Goal: Information Seeking & Learning: Learn about a topic

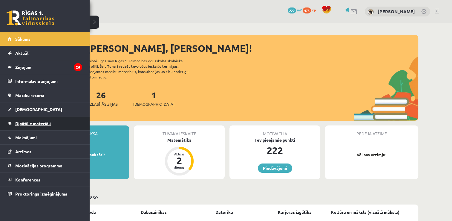
click at [61, 120] on link "Digitālie materiāli" at bounding box center [45, 123] width 74 height 14
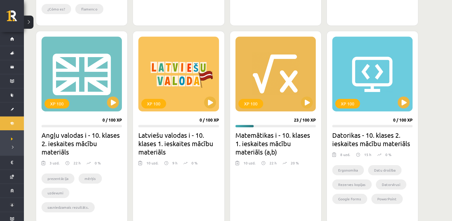
scroll to position [339, 0]
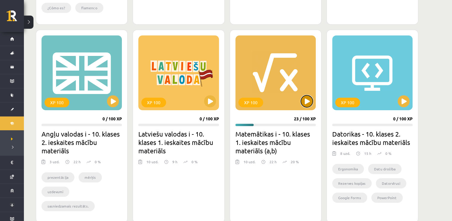
click at [311, 101] on button at bounding box center [307, 101] width 12 height 12
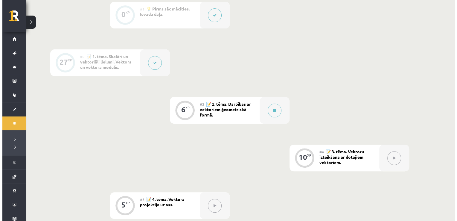
scroll to position [171, 0]
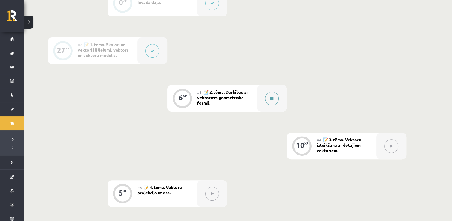
click at [272, 97] on icon at bounding box center [271, 99] width 3 height 4
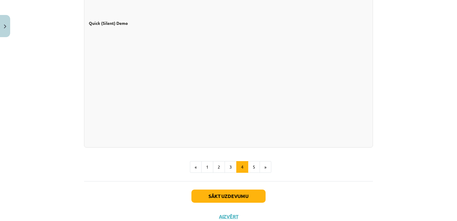
scroll to position [548, 0]
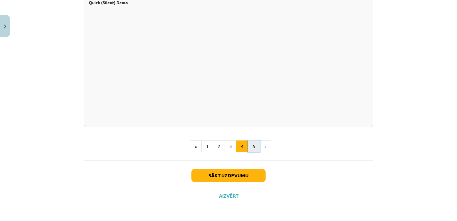
click at [253, 141] on button "5" at bounding box center [254, 146] width 12 height 12
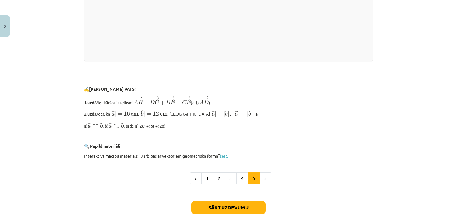
scroll to position [1275, 0]
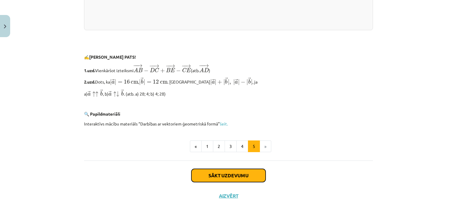
click at [257, 174] on button "Sākt uzdevumu" at bounding box center [228, 175] width 74 height 13
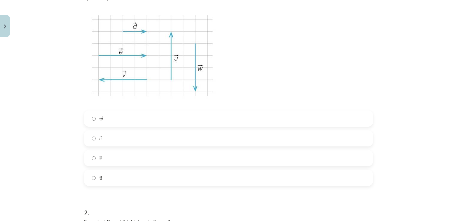
scroll to position [146, 0]
click at [149, 131] on label "→ e e →" at bounding box center [229, 137] width 288 height 15
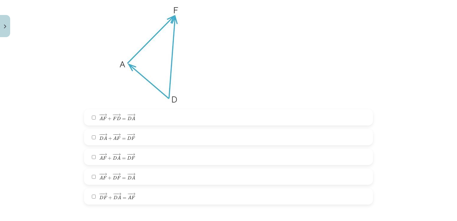
scroll to position [369, 0]
click at [139, 160] on label "− − → A F + − − → D A = − − → D F A F → + D A → = D F →" at bounding box center [229, 156] width 288 height 15
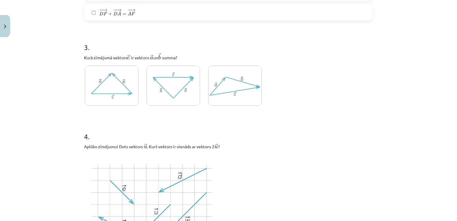
scroll to position [577, 0]
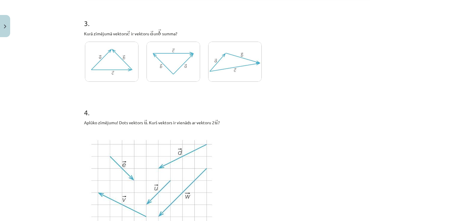
click at [231, 56] on img at bounding box center [235, 62] width 54 height 40
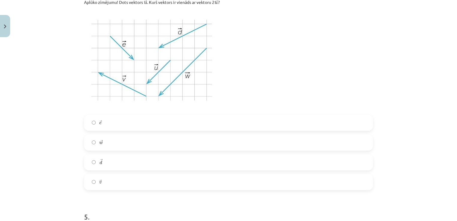
scroll to position [701, 0]
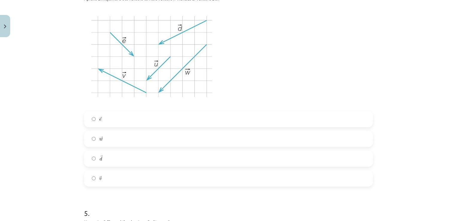
click at [114, 138] on label "→ w w →" at bounding box center [229, 138] width 288 height 15
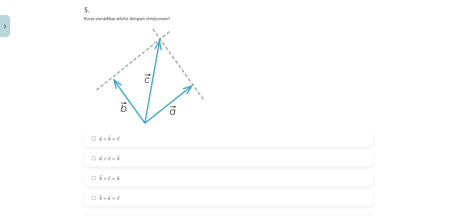
scroll to position [916, 0]
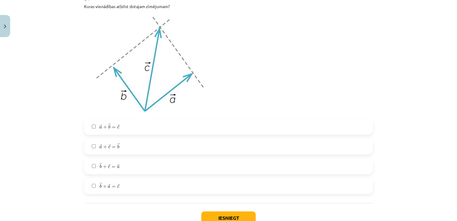
click at [181, 127] on label "→ a + → b = → c a → + b → = c →" at bounding box center [229, 126] width 288 height 15
click at [226, 213] on button "Iesniegt" at bounding box center [228, 217] width 54 height 13
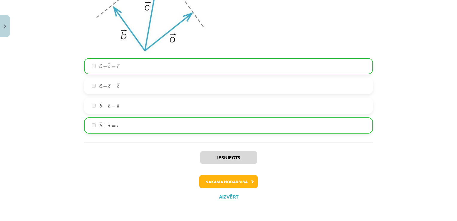
scroll to position [977, 0]
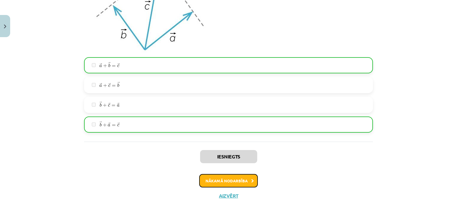
click at [247, 183] on button "Nākamā nodarbība" at bounding box center [228, 181] width 59 height 14
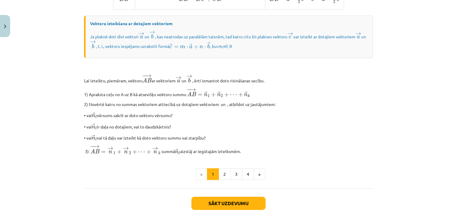
scroll to position [492, 0]
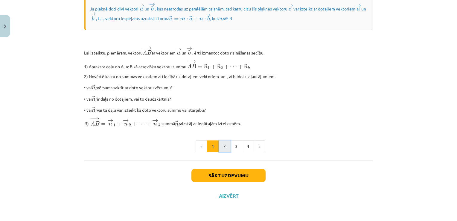
click at [218, 143] on button "2" at bounding box center [224, 146] width 12 height 12
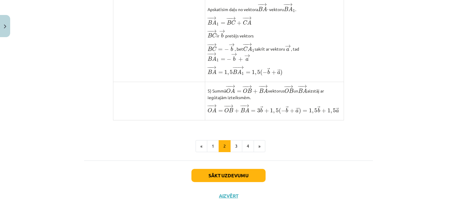
scroll to position [487, 0]
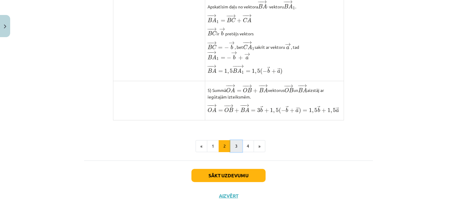
click at [237, 143] on button "3" at bounding box center [236, 146] width 12 height 12
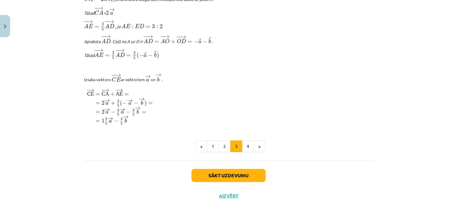
scroll to position [731, 0]
click at [248, 144] on button "4" at bounding box center [248, 146] width 12 height 12
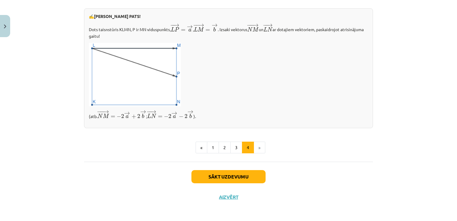
scroll to position [233, 0]
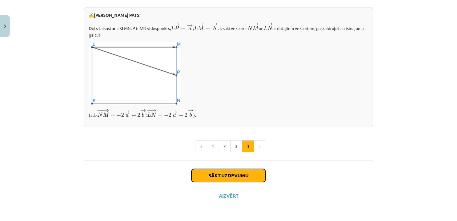
click at [242, 174] on button "Sākt uzdevumu" at bounding box center [228, 175] width 74 height 13
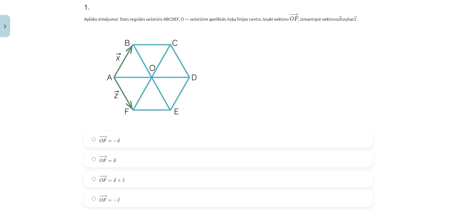
scroll to position [139, 0]
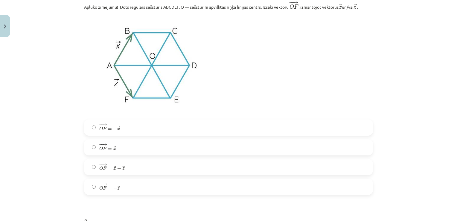
click at [161, 131] on label "− − → O F = − → x O F → = − x →" at bounding box center [229, 127] width 288 height 15
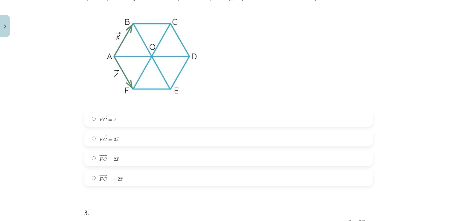
scroll to position [362, 0]
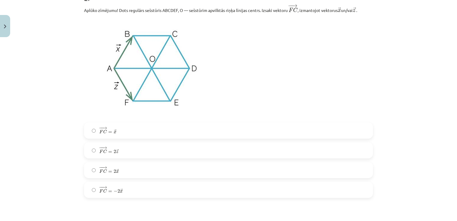
click at [128, 170] on label "− − → F C = 2 → x F C → = 2 x →" at bounding box center [229, 169] width 288 height 15
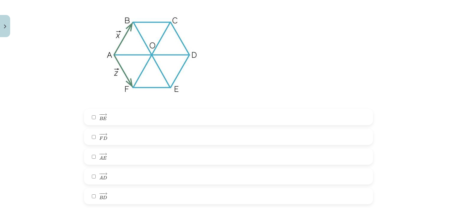
scroll to position [611, 0]
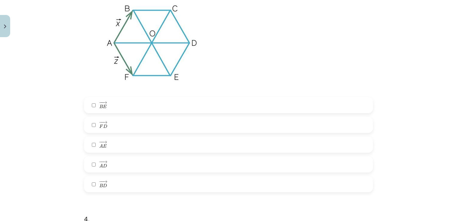
click at [158, 106] on label "− − → B E B E →" at bounding box center [229, 104] width 288 height 15
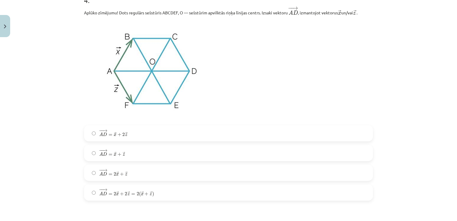
scroll to position [834, 0]
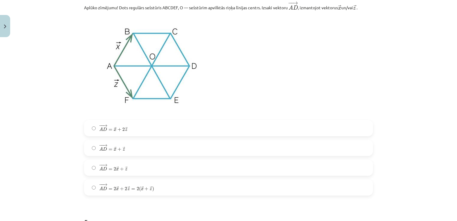
click at [174, 189] on label "− − → A D = 2 → x + 2 → z = 2 ( → x + → z ) A D → = 2 x → + 2 z → = 2 ( x → + z…" at bounding box center [229, 187] width 288 height 15
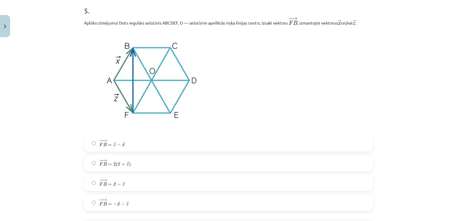
scroll to position [1057, 0]
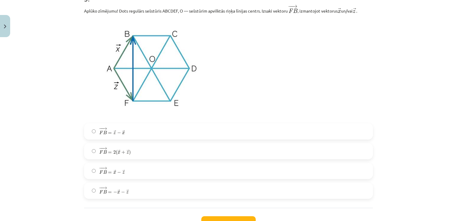
click at [127, 193] on label "− − → F B = − → x − → z F B → = − x → − z →" at bounding box center [229, 190] width 288 height 15
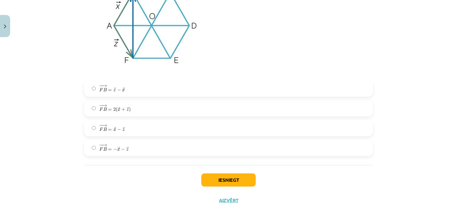
scroll to position [1106, 0]
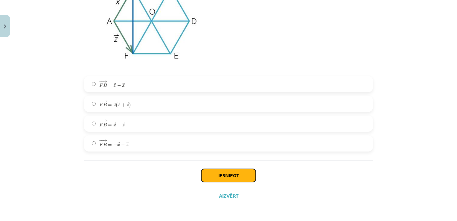
click at [201, 176] on button "Iesniegt" at bounding box center [228, 175] width 54 height 13
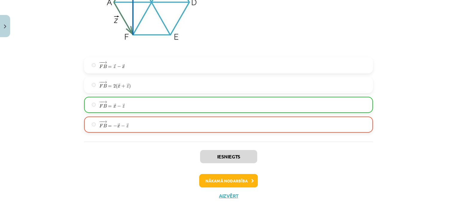
scroll to position [1124, 0]
click at [243, 183] on button "Nākamā nodarbība" at bounding box center [228, 181] width 59 height 14
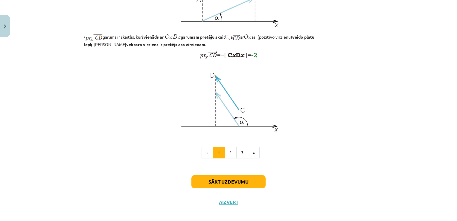
scroll to position [488, 0]
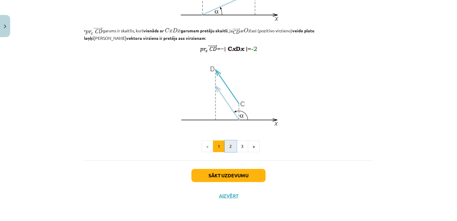
click at [231, 144] on button "2" at bounding box center [230, 146] width 12 height 12
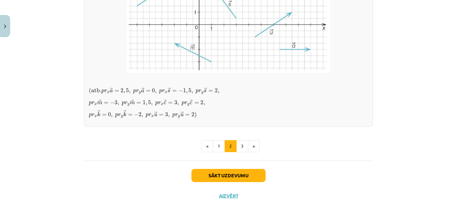
scroll to position [539, 0]
click at [236, 148] on button "3" at bounding box center [242, 146] width 12 height 12
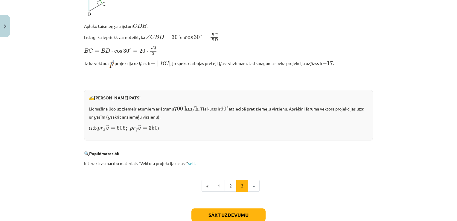
scroll to position [612, 0]
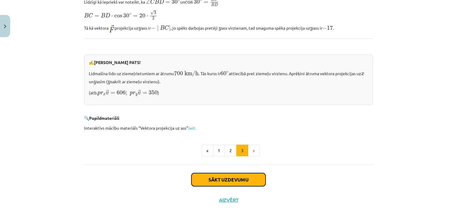
click at [245, 173] on button "Sākt uzdevumu" at bounding box center [228, 179] width 74 height 13
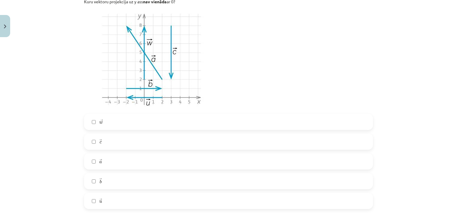
scroll to position [146, 0]
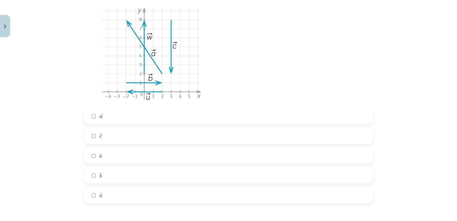
click at [213, 162] on label "→ a a →" at bounding box center [229, 155] width 288 height 15
click at [116, 178] on label "→ b b →" at bounding box center [229, 175] width 288 height 15
click at [129, 137] on label "→ c c →" at bounding box center [229, 135] width 288 height 15
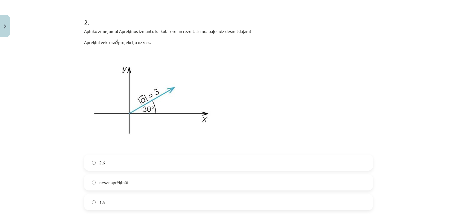
scroll to position [377, 0]
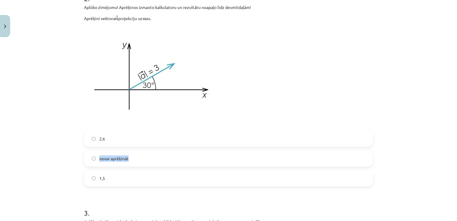
drag, startPoint x: 337, startPoint y: 155, endPoint x: 232, endPoint y: 134, distance: 107.0
click at [232, 134] on div "2,6 nevar aprēķināt 1,5" at bounding box center [228, 158] width 289 height 56
click at [166, 161] on label "nevar aprēķināt" at bounding box center [229, 158] width 288 height 15
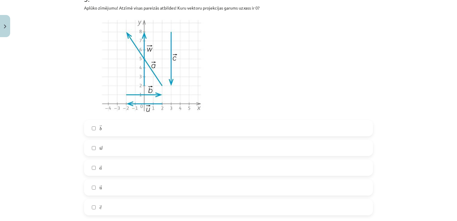
scroll to position [597, 0]
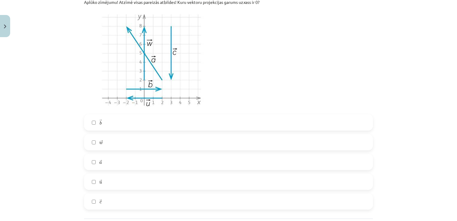
click at [112, 184] on label "→ u u →" at bounding box center [229, 181] width 288 height 15
click at [129, 142] on label "→ w w →" at bounding box center [229, 141] width 288 height 15
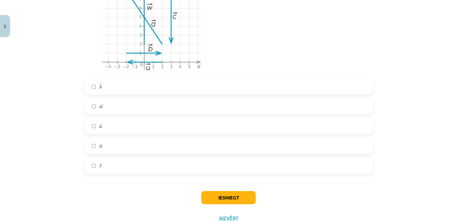
scroll to position [644, 0]
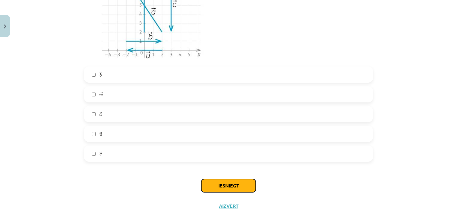
click at [245, 190] on button "Iesniegt" at bounding box center [228, 185] width 54 height 13
click at [264, 190] on div "Iesniegt Aizvērt" at bounding box center [228, 191] width 289 height 42
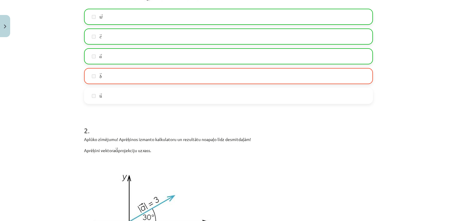
scroll to position [251, 0]
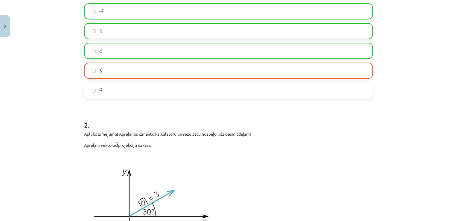
drag, startPoint x: 453, startPoint y: 218, endPoint x: 318, endPoint y: 185, distance: 138.9
click at [318, 185] on p at bounding box center [228, 203] width 289 height 102
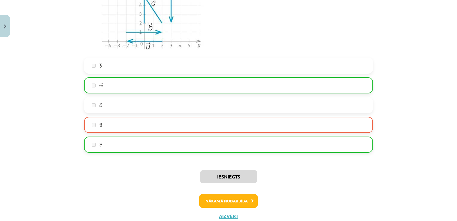
scroll to position [673, 0]
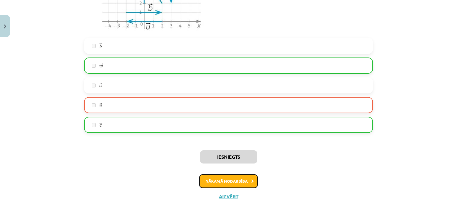
click at [244, 183] on button "Nākamā nodarbība" at bounding box center [228, 181] width 59 height 14
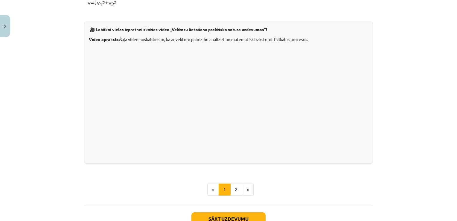
scroll to position [585, 0]
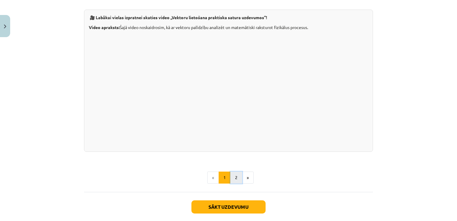
click at [233, 183] on button "2" at bounding box center [236, 177] width 12 height 12
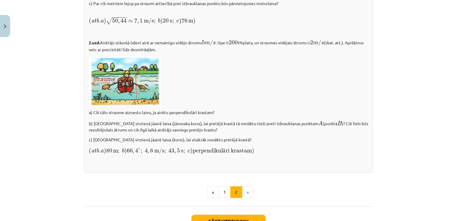
scroll to position [858, 0]
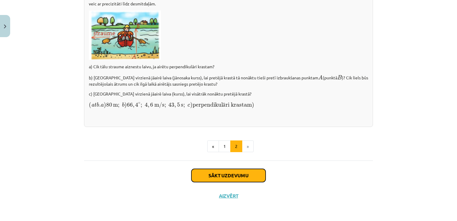
click at [241, 174] on button "Sākt uzdevumu" at bounding box center [228, 175] width 74 height 13
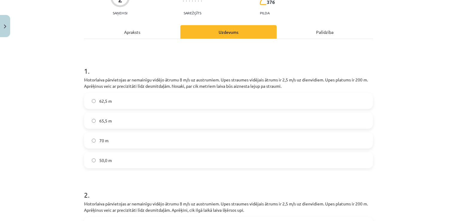
scroll to position [75, 0]
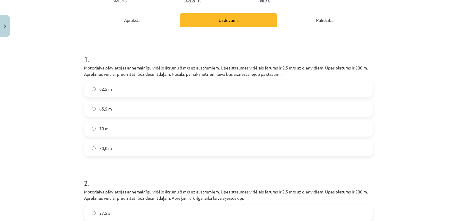
click at [198, 90] on label "62,5 m" at bounding box center [229, 88] width 288 height 15
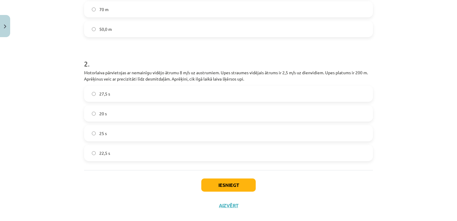
scroll to position [194, 0]
click at [169, 91] on label "27,5 s" at bounding box center [229, 92] width 288 height 15
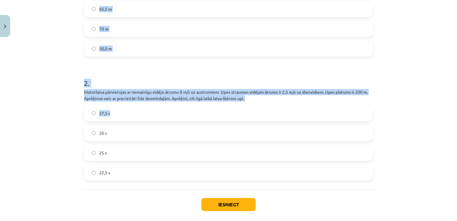
scroll to position [203, 0]
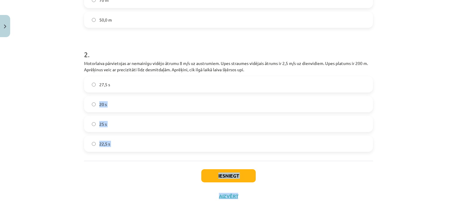
drag, startPoint x: 436, startPoint y: 183, endPoint x: 387, endPoint y: 164, distance: 52.4
click at [387, 164] on div "Mācību tēma: Matemātikas i - 10. klases 1. ieskaites mācību materiāls (a,b) #6 …" at bounding box center [228, 110] width 457 height 221
drag, startPoint x: 387, startPoint y: 164, endPoint x: 342, endPoint y: 175, distance: 46.2
click at [342, 175] on div "Iesniegt Aizvērt" at bounding box center [228, 182] width 289 height 42
click at [247, 173] on button "Iesniegt" at bounding box center [228, 175] width 54 height 13
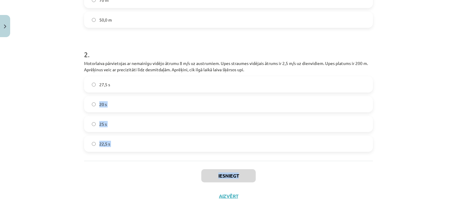
click at [385, 162] on div "Mācību tēma: Matemātikas i - 10. klases 1. ieskaites mācību materiāls (a,b) #6 …" at bounding box center [228, 110] width 457 height 221
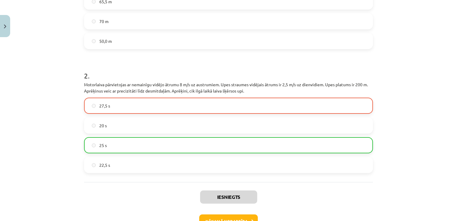
scroll to position [187, 0]
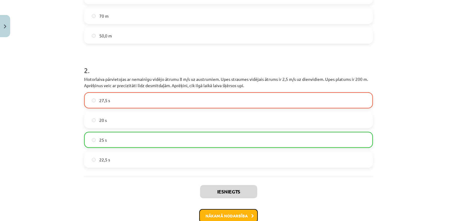
click at [245, 210] on button "Nākamā nodarbība" at bounding box center [228, 216] width 59 height 14
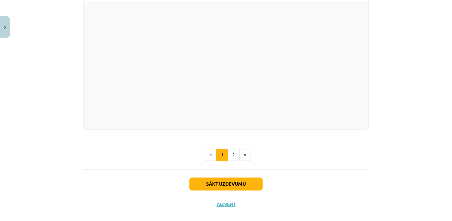
scroll to position [1052, 0]
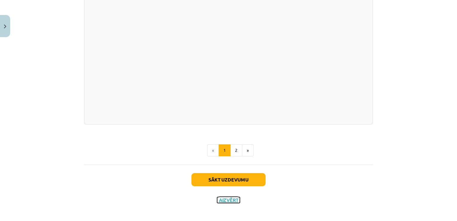
click at [230, 197] on button "Aizvērt" at bounding box center [228, 200] width 23 height 6
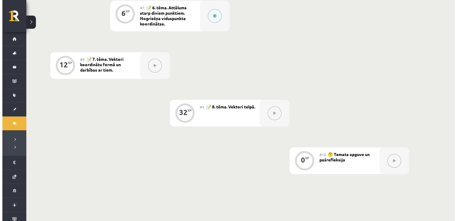
scroll to position [446, 0]
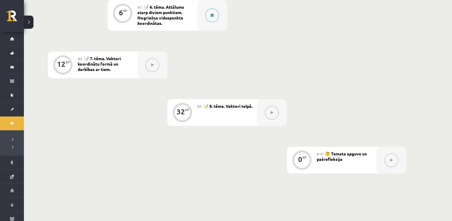
click at [213, 16] on icon at bounding box center [212, 15] width 3 height 4
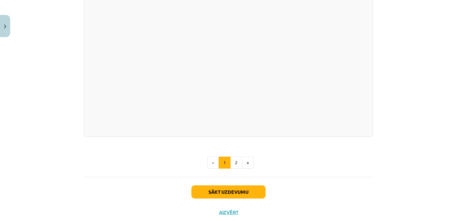
scroll to position [1052, 0]
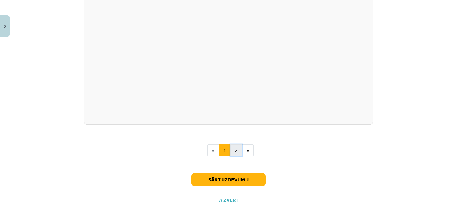
click at [232, 144] on button "2" at bounding box center [236, 150] width 12 height 12
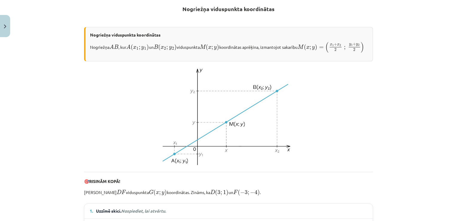
scroll to position [116, 0]
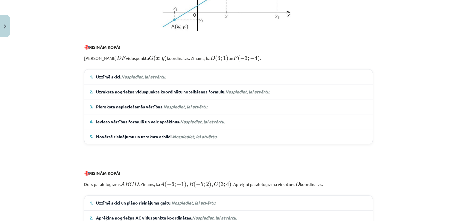
drag, startPoint x: 454, startPoint y: 220, endPoint x: 454, endPoint y: 217, distance: 3.6
click at [454, 217] on div "Mācību tēma: Matemātikas i - 10. klases 1. ieskaites mācību materiāls (a,b) #7 …" at bounding box center [228, 110] width 457 height 221
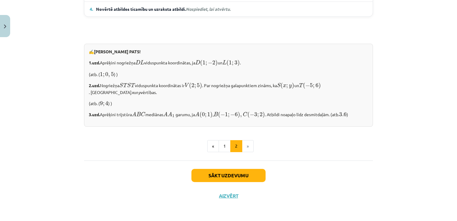
scroll to position [495, 0]
click at [200, 169] on button "Sākt uzdevumu" at bounding box center [228, 175] width 74 height 13
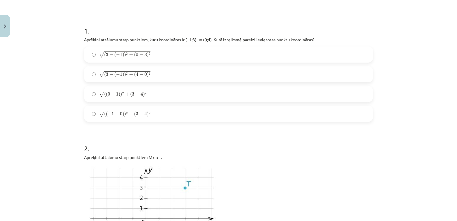
scroll to position [123, 0]
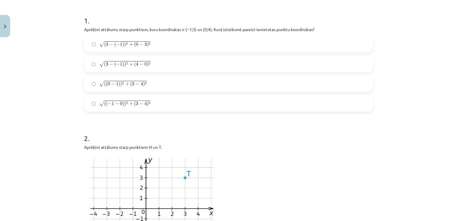
click at [178, 67] on label "√ ( 3 − ( − 1 ) ) 2 + ( 4 − 0 ) 2 ( 3 − ( − 1 ) ) 2 + ( 4 − 0 ) 2" at bounding box center [229, 63] width 288 height 15
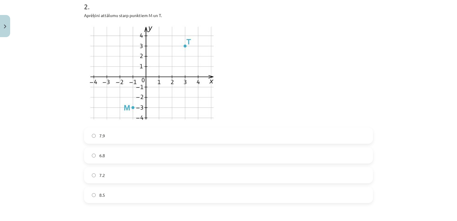
scroll to position [266, 0]
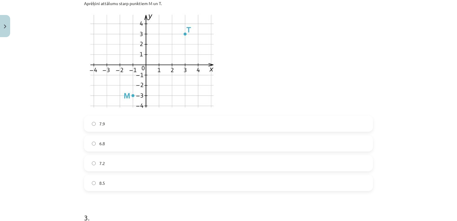
click at [128, 145] on label "6.8" at bounding box center [229, 143] width 288 height 15
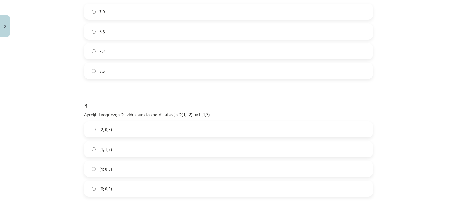
scroll to position [390, 0]
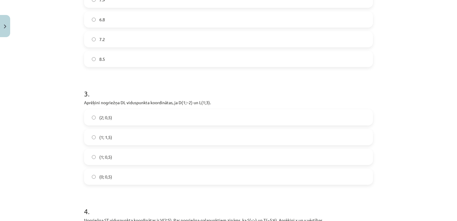
click at [219, 136] on label "(1; 1,5)" at bounding box center [229, 136] width 288 height 15
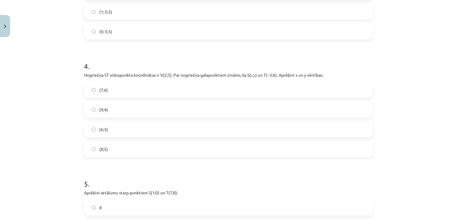
scroll to position [545, 0]
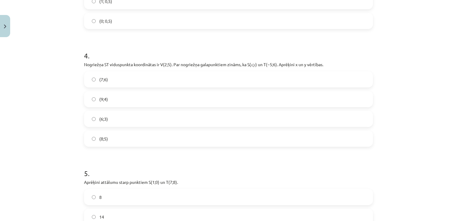
click at [261, 120] on label "(6;3)" at bounding box center [229, 118] width 288 height 15
click at [277, 100] on label "(9;4)" at bounding box center [229, 98] width 288 height 15
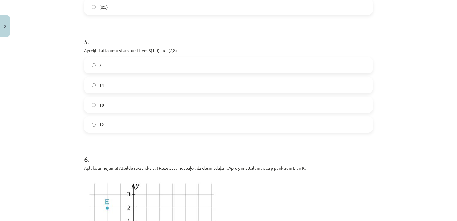
scroll to position [689, 0]
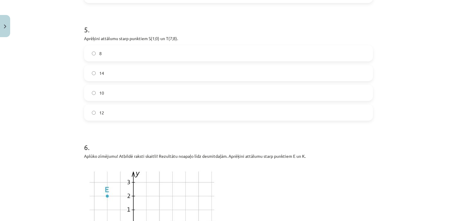
click at [129, 78] on label "14" at bounding box center [229, 72] width 288 height 15
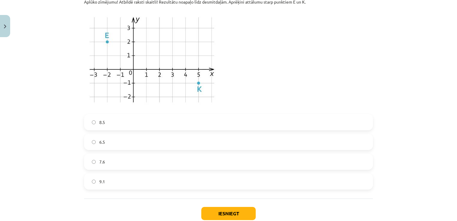
scroll to position [848, 0]
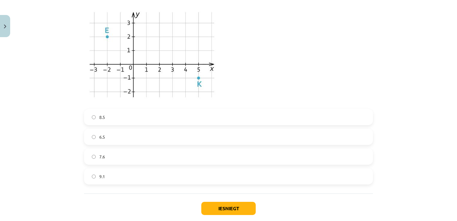
click at [146, 56] on img at bounding box center [152, 55] width 136 height 102
click at [122, 156] on label "7.6" at bounding box center [229, 156] width 288 height 15
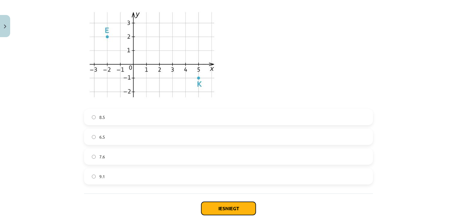
click at [224, 203] on button "Iesniegt" at bounding box center [228, 207] width 54 height 13
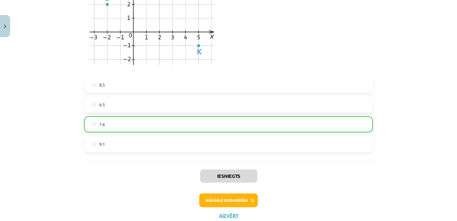
scroll to position [899, 0]
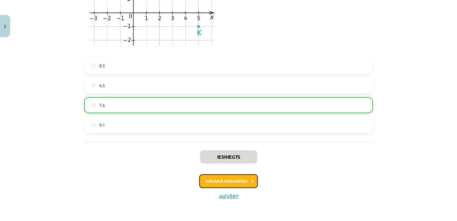
click at [249, 174] on button "Nākamā nodarbība" at bounding box center [228, 181] width 59 height 14
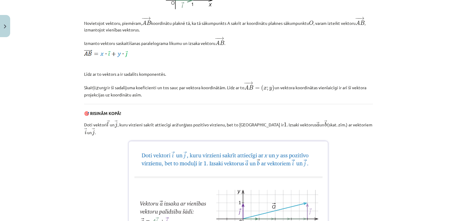
scroll to position [318, 0]
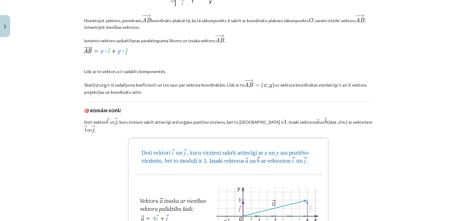
click at [453, 5] on div "Mācību tēma: Matemātikas i - 10. klases 1. ieskaites mācību materiāls (a,b) #8 …" at bounding box center [228, 110] width 457 height 221
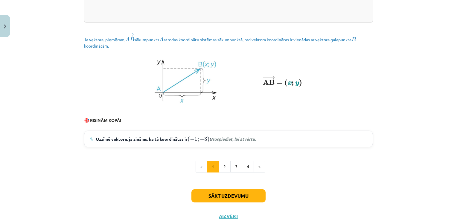
scroll to position [805, 0]
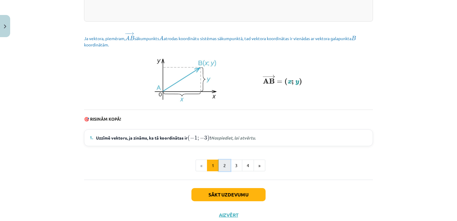
click at [222, 171] on button "2" at bounding box center [224, 165] width 12 height 12
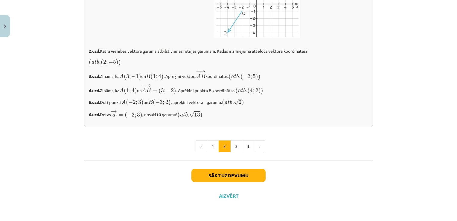
scroll to position [1031, 0]
click at [238, 149] on button "3" at bounding box center [236, 146] width 12 height 12
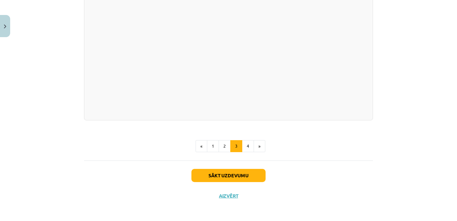
scroll to position [1206, 0]
click at [249, 143] on button "4" at bounding box center [248, 146] width 12 height 12
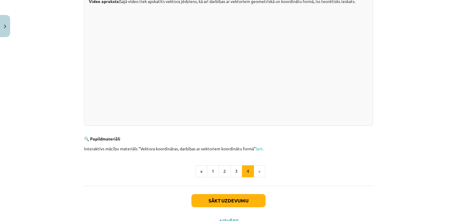
scroll to position [191, 0]
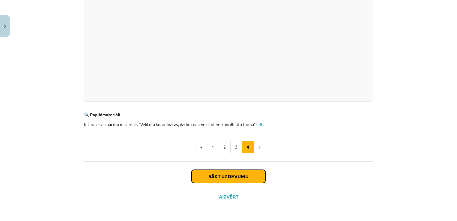
click at [241, 176] on button "Sākt uzdevumu" at bounding box center [228, 175] width 74 height 13
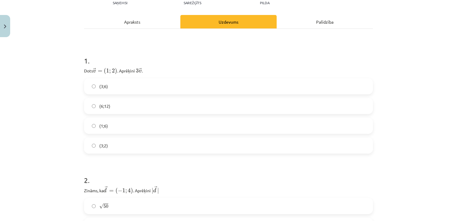
scroll to position [75, 0]
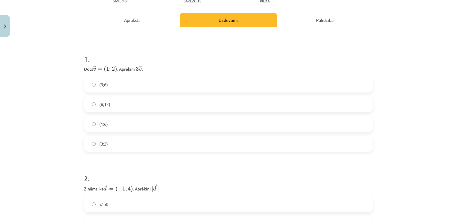
click at [139, 85] on label "(3;6)" at bounding box center [229, 84] width 288 height 15
click at [451, 219] on div "Mācību tēma: Matemātikas i - 10. klases 1. ieskaites mācību materiāls (a,b) #8 …" at bounding box center [228, 110] width 457 height 221
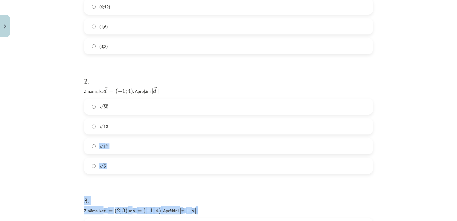
click at [451, 219] on div "Mācību tēma: Matemātikas i - 10. klases 1. ieskaites mācību materiāls (a,b) #8 …" at bounding box center [228, 110] width 457 height 221
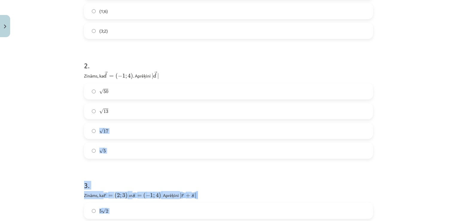
drag, startPoint x: 451, startPoint y: 219, endPoint x: 392, endPoint y: 136, distance: 102.5
click at [392, 136] on div "Mācību tēma: Matemātikas i - 10. klases 1. ieskaites mācību materiāls (a,b) #8 …" at bounding box center [228, 110] width 457 height 221
click at [364, 104] on label "√ 13 13" at bounding box center [229, 110] width 288 height 15
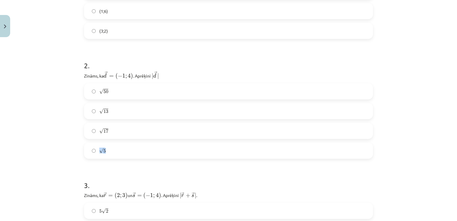
drag, startPoint x: 255, startPoint y: 124, endPoint x: 204, endPoint y: 140, distance: 53.2
click at [204, 140] on div "√ 50 50 √ 13 13 √ 17 17 √ 5 5" at bounding box center [228, 120] width 289 height 75
drag, startPoint x: 204, startPoint y: 140, endPoint x: 172, endPoint y: 151, distance: 34.4
click at [172, 151] on label "√ 5 5" at bounding box center [229, 150] width 288 height 15
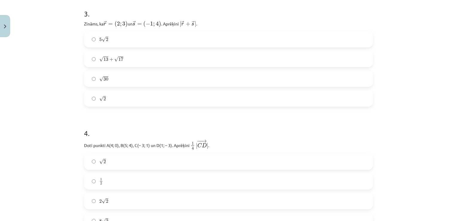
scroll to position [347, 0]
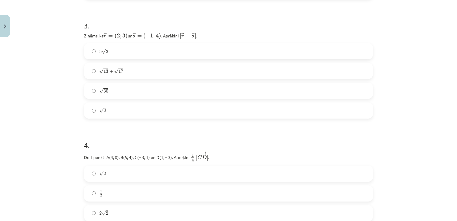
click at [447, 155] on div "Mācību tēma: Matemātikas i - 10. klases 1. ieskaites mācību materiāls (a,b) #8 …" at bounding box center [228, 110] width 457 height 221
click at [125, 77] on label "√ 13 + √ 17 13 + 17" at bounding box center [229, 70] width 288 height 15
click at [384, 123] on div "Mācību tēma: Matemātikas i - 10. klases 1. ieskaites mācību materiāls (a,b) #8 …" at bounding box center [228, 110] width 457 height 221
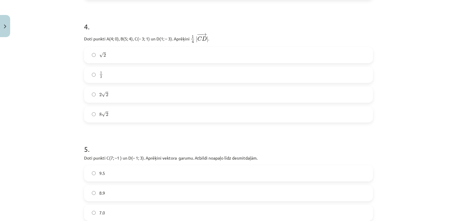
scroll to position [470, 0]
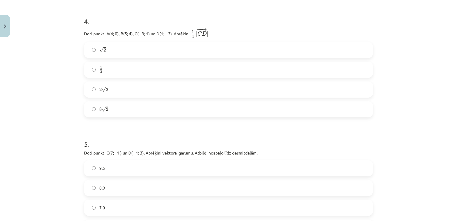
click at [175, 70] on label "1 2 1 2" at bounding box center [229, 69] width 288 height 15
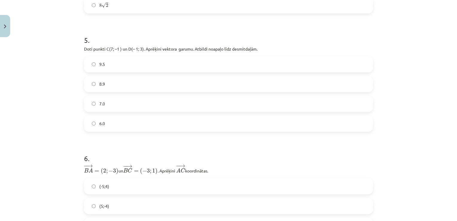
scroll to position [578, 0]
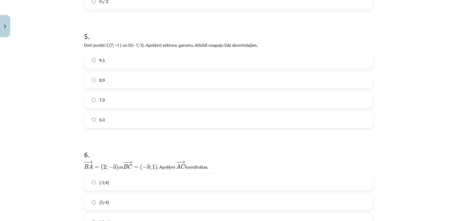
click at [175, 117] on label "6.0" at bounding box center [229, 119] width 288 height 15
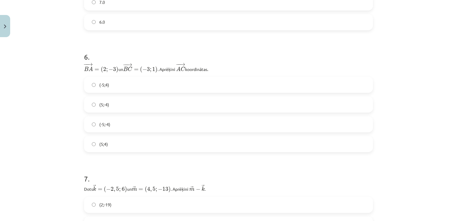
scroll to position [685, 0]
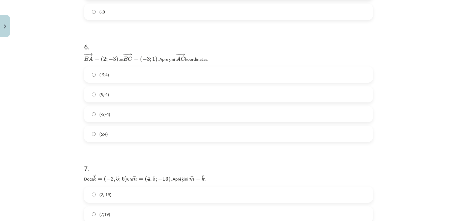
click at [95, 111] on label "(-5;-4)" at bounding box center [229, 113] width 288 height 15
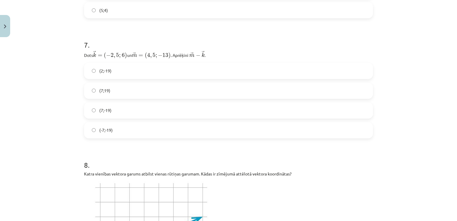
scroll to position [813, 0]
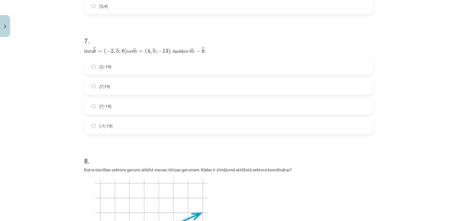
click at [179, 127] on label "(-7;-19)" at bounding box center [229, 125] width 288 height 15
click at [170, 85] on label "(7;19)" at bounding box center [229, 86] width 288 height 15
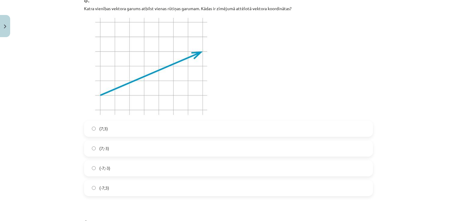
scroll to position [968, 0]
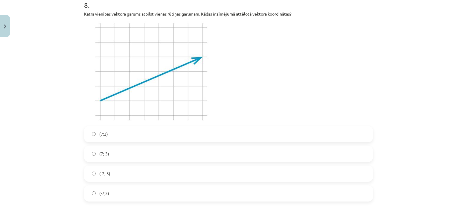
click at [130, 128] on label "(7;3)" at bounding box center [229, 133] width 288 height 15
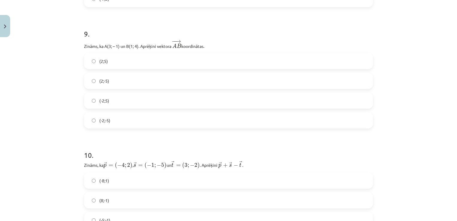
scroll to position [1167, 0]
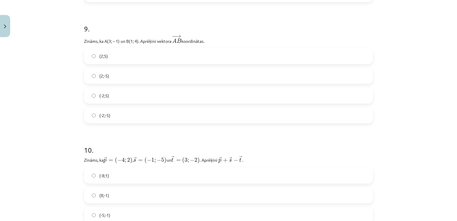
click at [153, 80] on label "(2;-5)" at bounding box center [229, 75] width 288 height 15
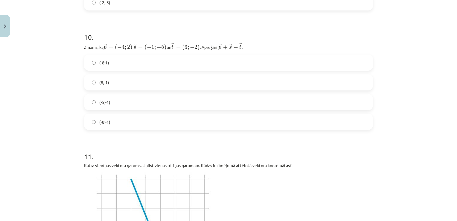
scroll to position [1287, 0]
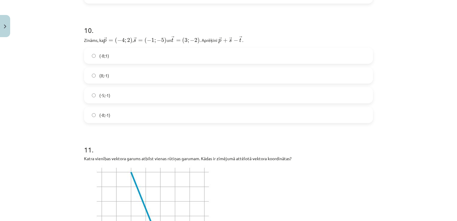
click at [166, 77] on label "(8;-1)" at bounding box center [229, 75] width 288 height 15
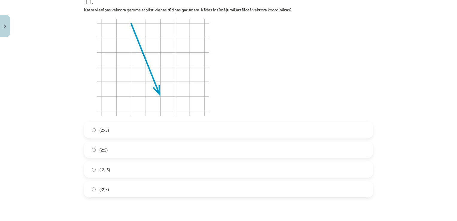
scroll to position [1430, 0]
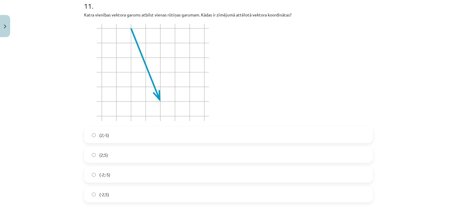
click at [117, 131] on label "(2;-5)" at bounding box center [229, 134] width 288 height 15
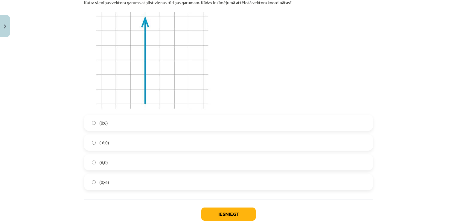
scroll to position [1665, 0]
click at [117, 125] on label "(0;6)" at bounding box center [229, 122] width 288 height 15
click at [240, 207] on button "Iesniegt" at bounding box center [228, 213] width 54 height 13
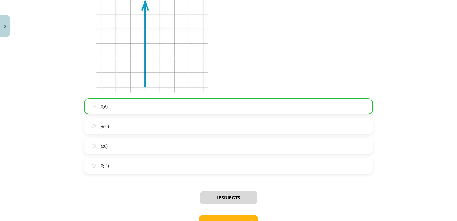
scroll to position [1722, 0]
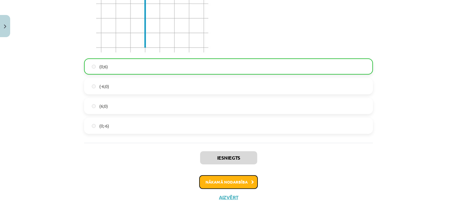
click at [244, 176] on button "Nākamā nodarbība" at bounding box center [228, 182] width 59 height 14
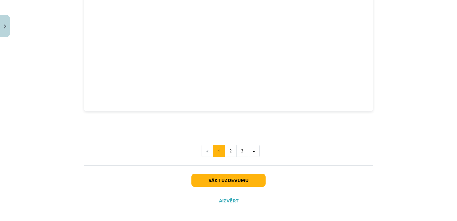
scroll to position [826, 0]
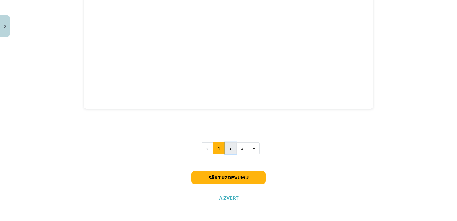
click at [226, 148] on button "2" at bounding box center [230, 148] width 12 height 12
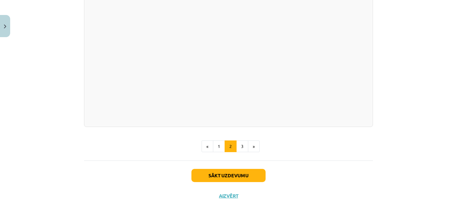
scroll to position [860, 0]
click at [237, 152] on button "3" at bounding box center [242, 146] width 12 height 12
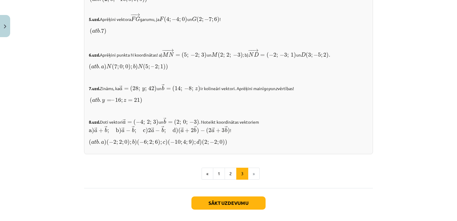
scroll to position [641, 0]
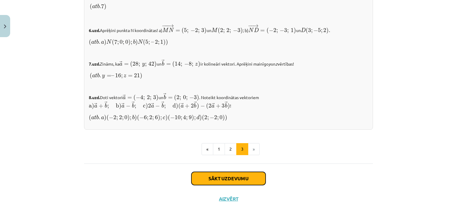
click at [233, 172] on button "Sākt uzdevumu" at bounding box center [228, 178] width 74 height 13
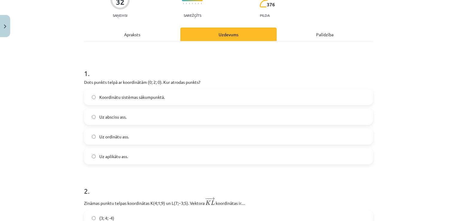
scroll to position [63, 0]
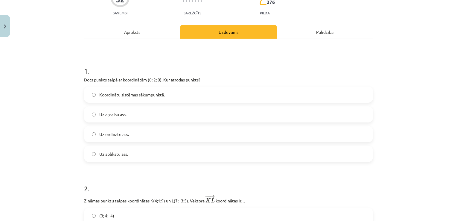
click at [146, 99] on label "Koordinātu sistēmas sākumpunktā." at bounding box center [229, 94] width 288 height 15
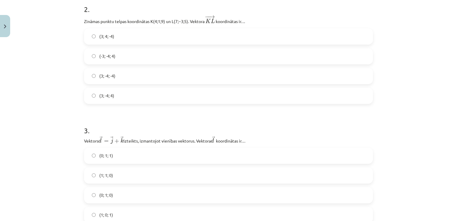
scroll to position [238, 0]
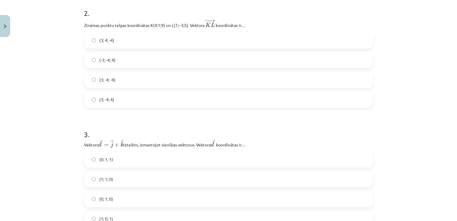
click at [148, 58] on label "(-3; -4; 4)" at bounding box center [229, 60] width 288 height 15
click at [450, 218] on div "Mācību tēma: Matemātikas i - 10. klases 1. ieskaites mācību materiāls (a,b) #9 …" at bounding box center [228, 110] width 457 height 221
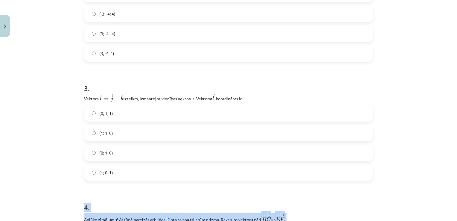
drag, startPoint x: 456, startPoint y: 216, endPoint x: 453, endPoint y: 217, distance: 3.4
click at [453, 217] on div "Mācību tēma: Matemātikas i - 10. klases 1. ieskaites mācību materiāls (a,b) #9 …" at bounding box center [228, 110] width 457 height 221
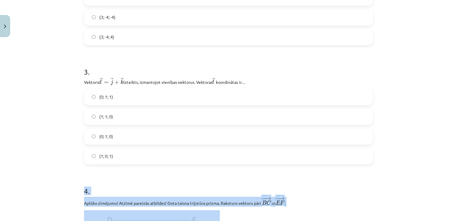
scroll to position [305, 0]
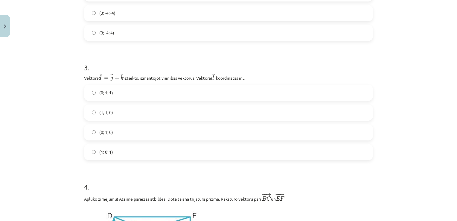
click at [175, 89] on label "(0; 1; 1)" at bounding box center [229, 92] width 288 height 15
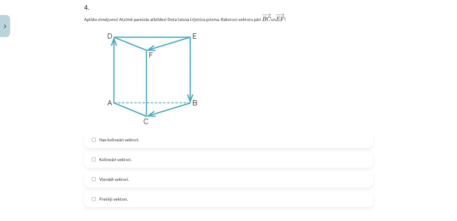
scroll to position [496, 0]
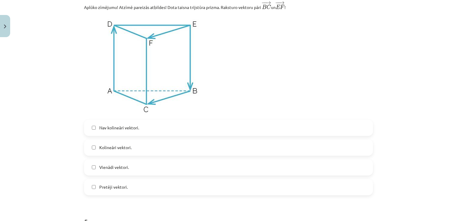
click at [132, 149] on label "Kolineāri vektori." at bounding box center [229, 147] width 288 height 15
click at [130, 173] on label "Vienādi vektori." at bounding box center [229, 167] width 288 height 15
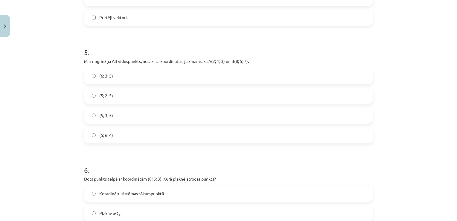
scroll to position [667, 0]
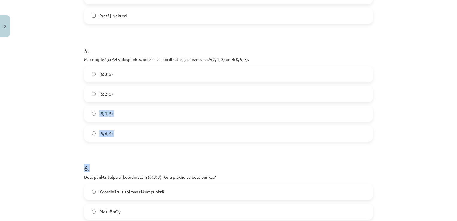
drag, startPoint x: 160, startPoint y: 95, endPoint x: 343, endPoint y: 172, distance: 198.5
click at [241, 92] on label "(5; 2; 5)" at bounding box center [229, 93] width 288 height 15
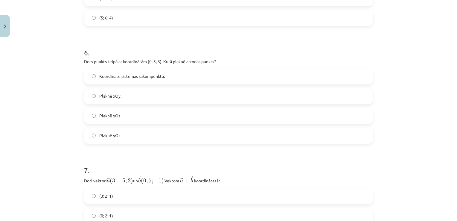
scroll to position [786, 0]
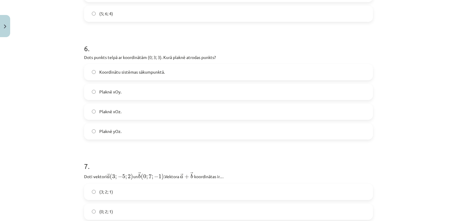
click at [188, 87] on label "Plaknē xOy." at bounding box center [229, 91] width 288 height 15
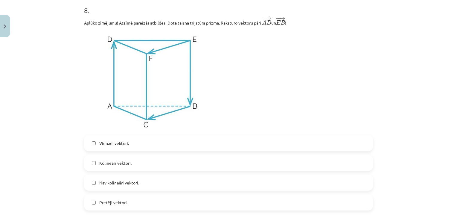
scroll to position [1069, 0]
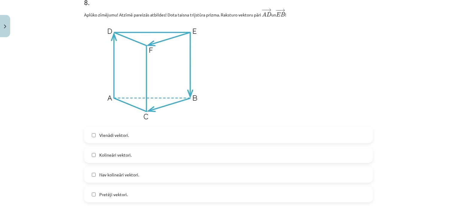
click at [132, 158] on label "Kolineāri vektori." at bounding box center [229, 154] width 288 height 15
click at [123, 193] on span "Pretēji vektori." at bounding box center [113, 194] width 28 height 6
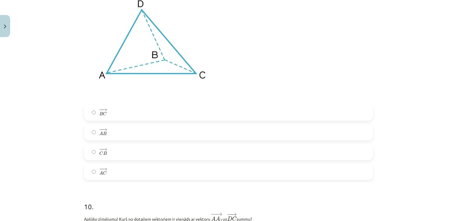
scroll to position [1340, 0]
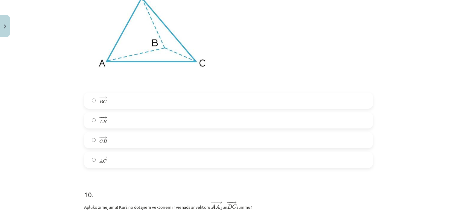
click at [106, 143] on label "− − → C B C B →" at bounding box center [229, 139] width 288 height 15
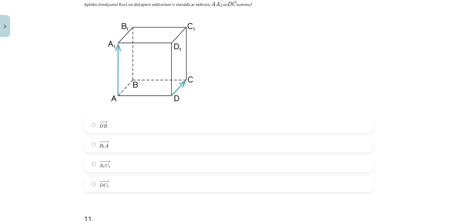
scroll to position [1548, 0]
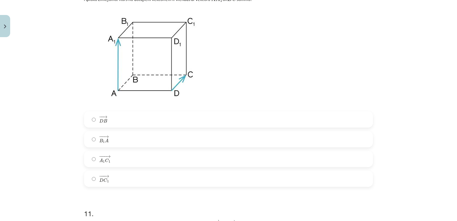
click at [132, 162] on label "− −− → A 1 C 1 A 1 C 1 →" at bounding box center [229, 158] width 288 height 15
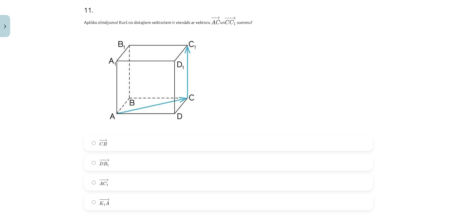
scroll to position [1771, 0]
